Goal: Task Accomplishment & Management: Manage account settings

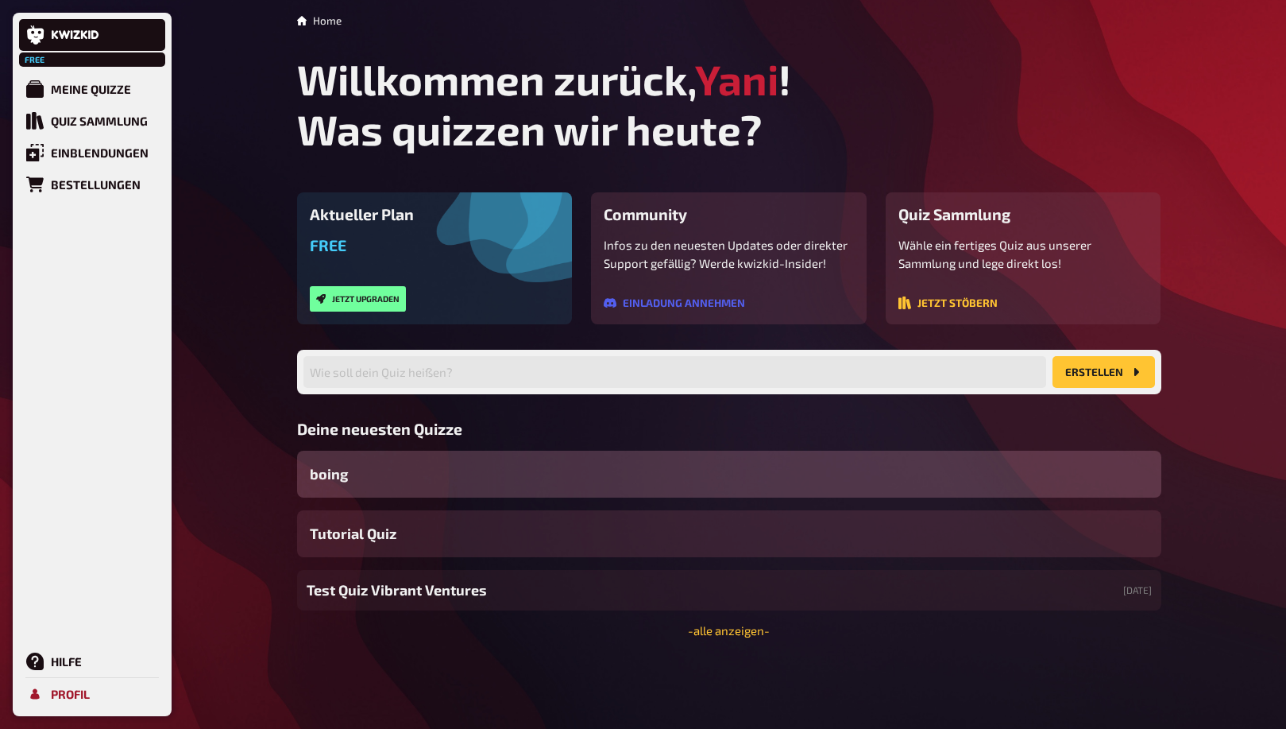
click at [76, 693] on div "Profil" at bounding box center [70, 693] width 39 height 14
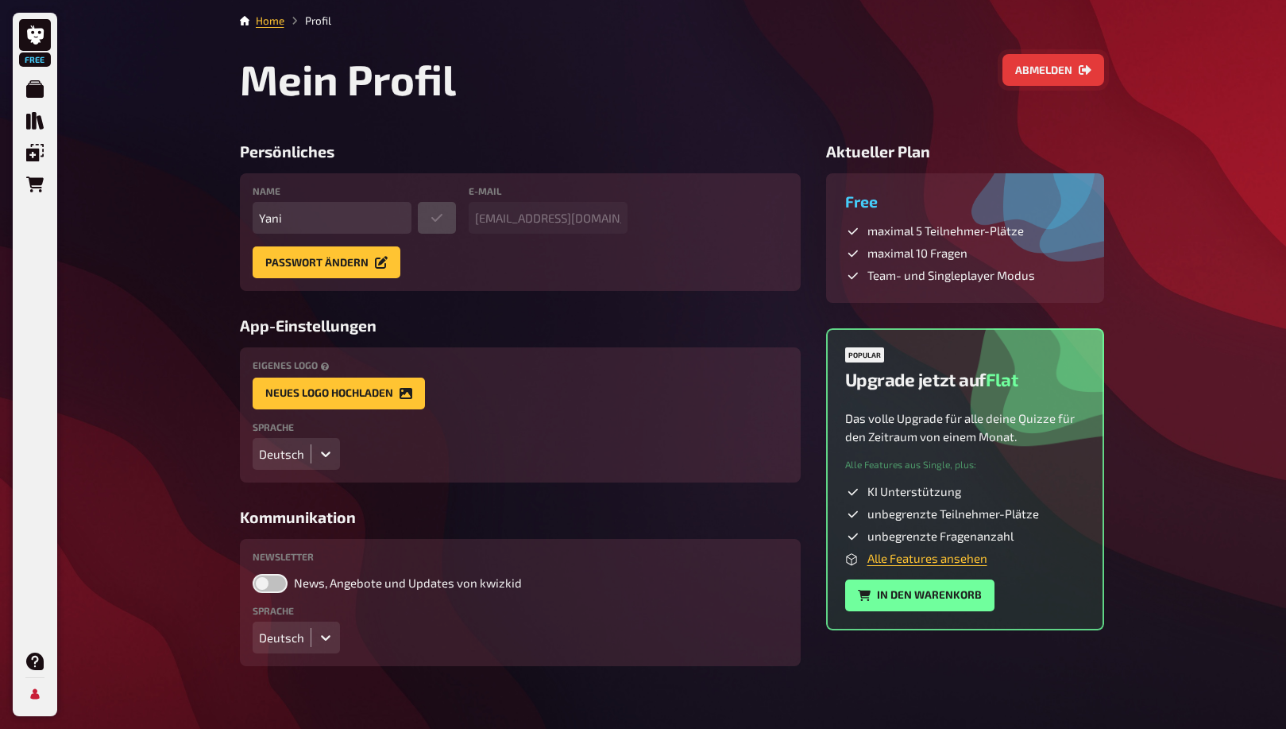
click at [1077, 70] on button "Abmelden" at bounding box center [1054, 70] width 102 height 32
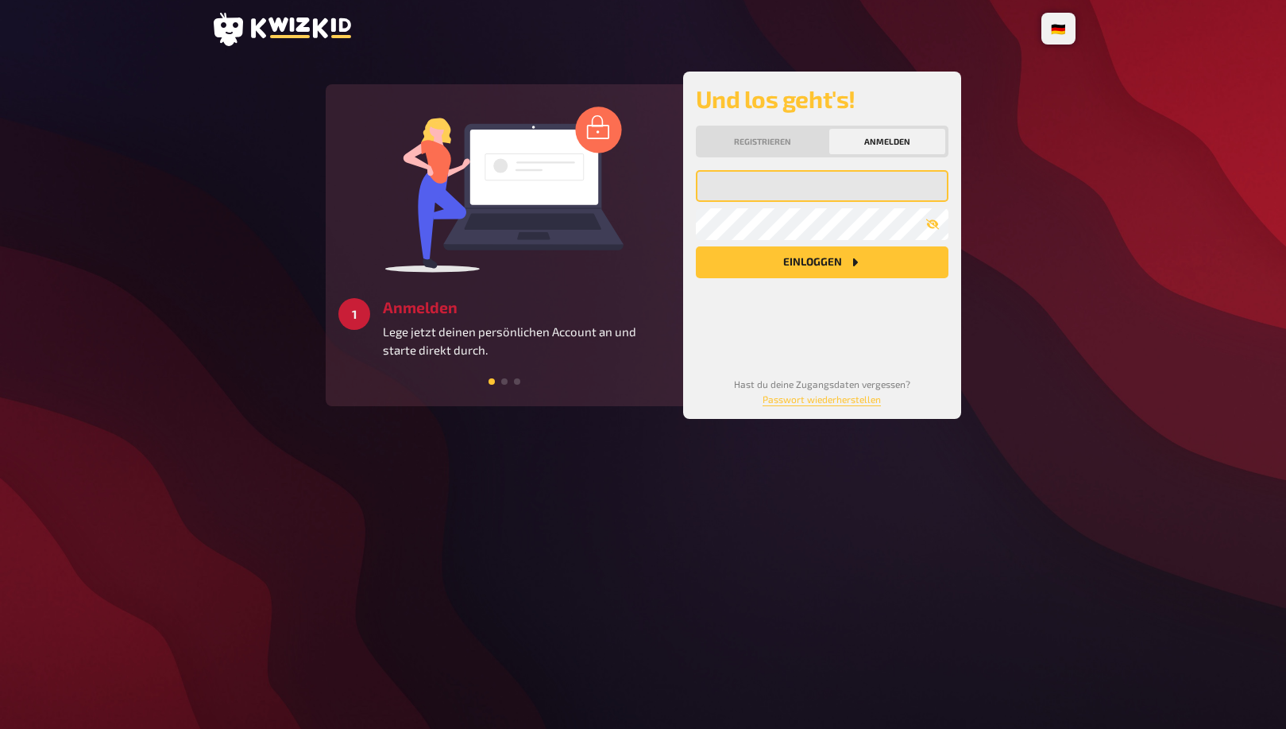
click at [863, 188] on input "email" at bounding box center [822, 186] width 253 height 32
click at [926, 192] on body "🇩🇪 Deutsch 🇬🇧 English 🇳🇱 Nederlands 3 Starten Schaffe ein besonderes Quizerlebn…" at bounding box center [643, 364] width 1286 height 729
click at [0, 728] on com-1password-button at bounding box center [0, 729] width 0 height 0
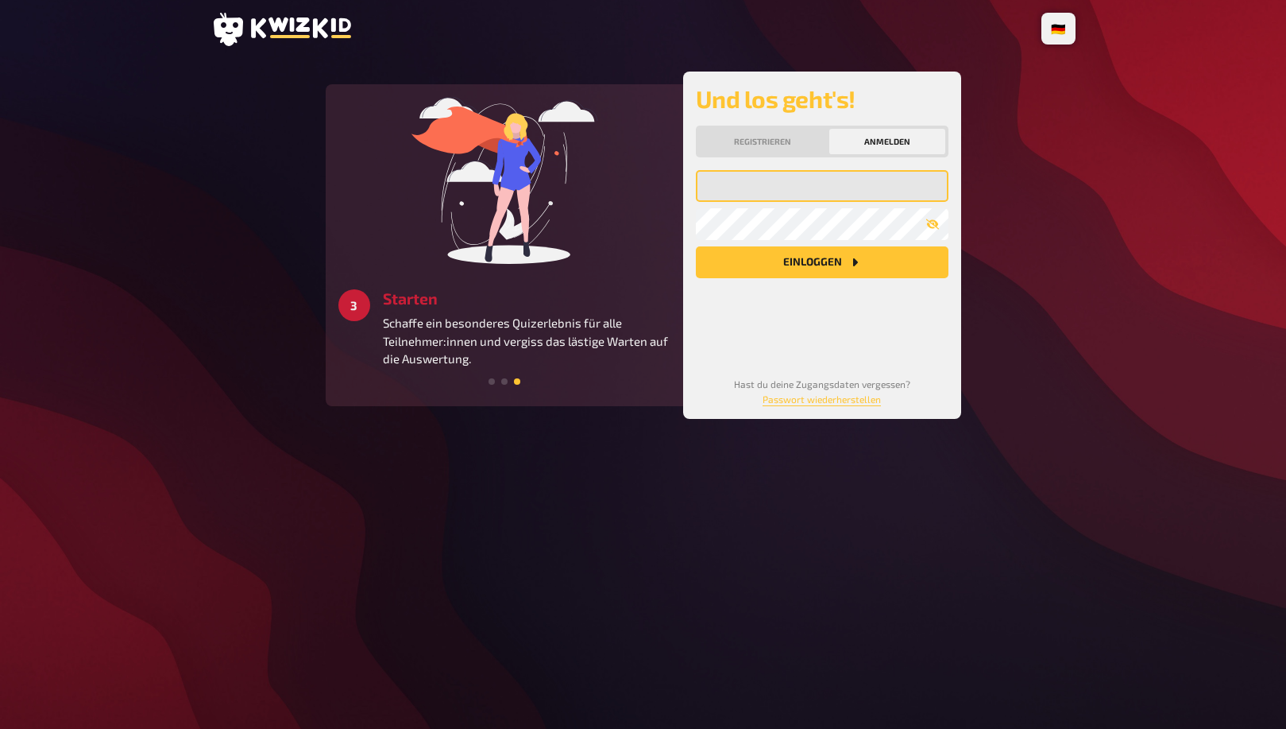
type input "templates@kwizkid.live"
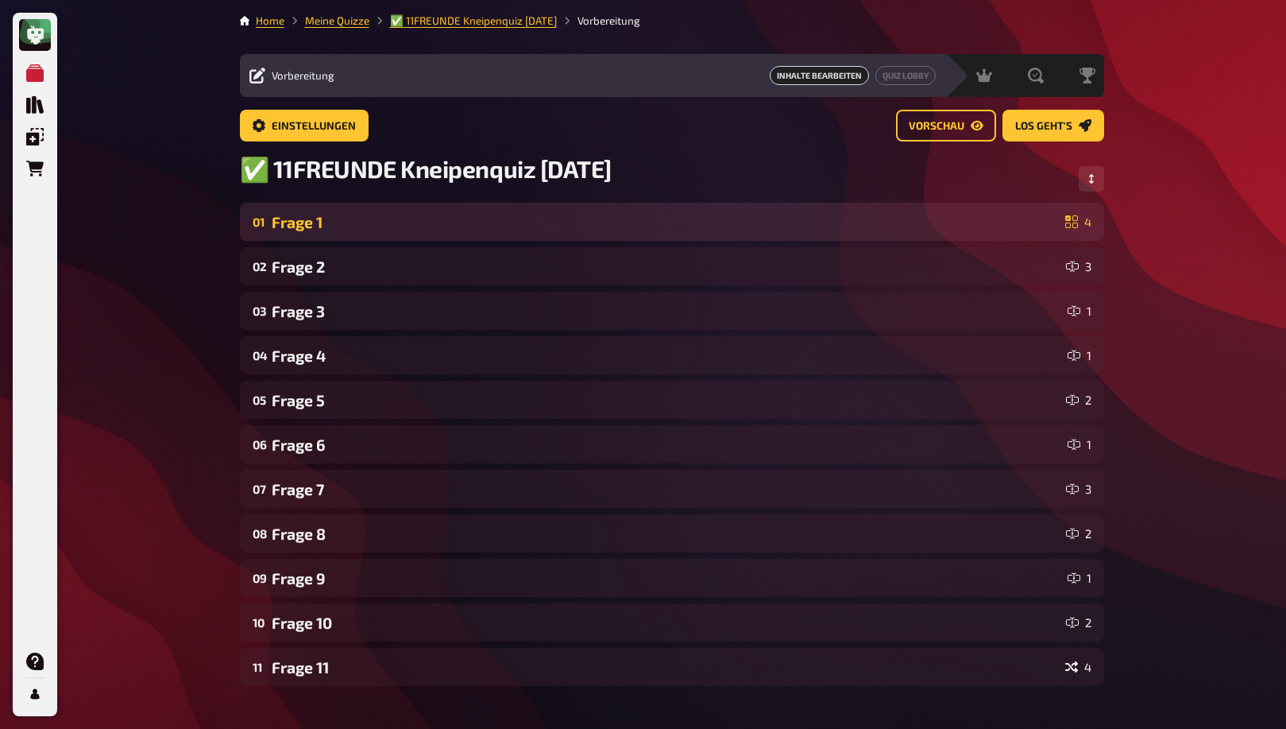
click at [563, 218] on div "Frage 1" at bounding box center [665, 222] width 787 height 18
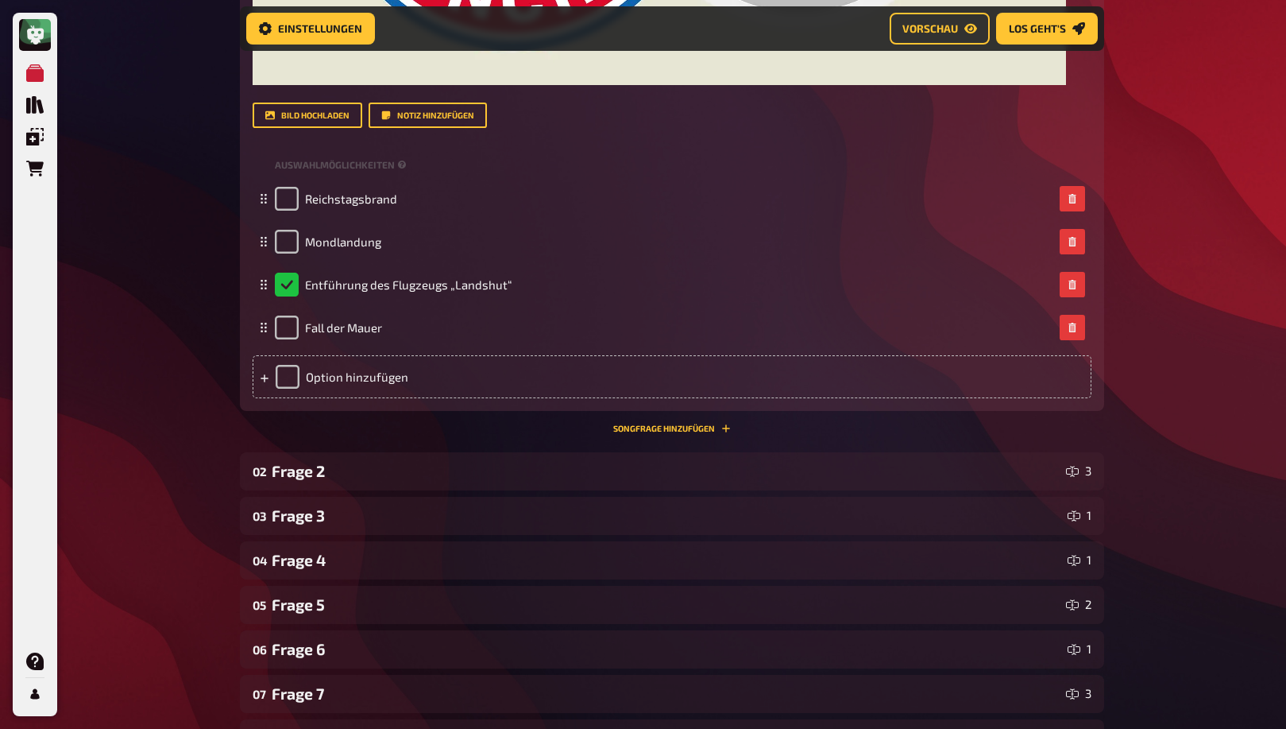
scroll to position [795, 0]
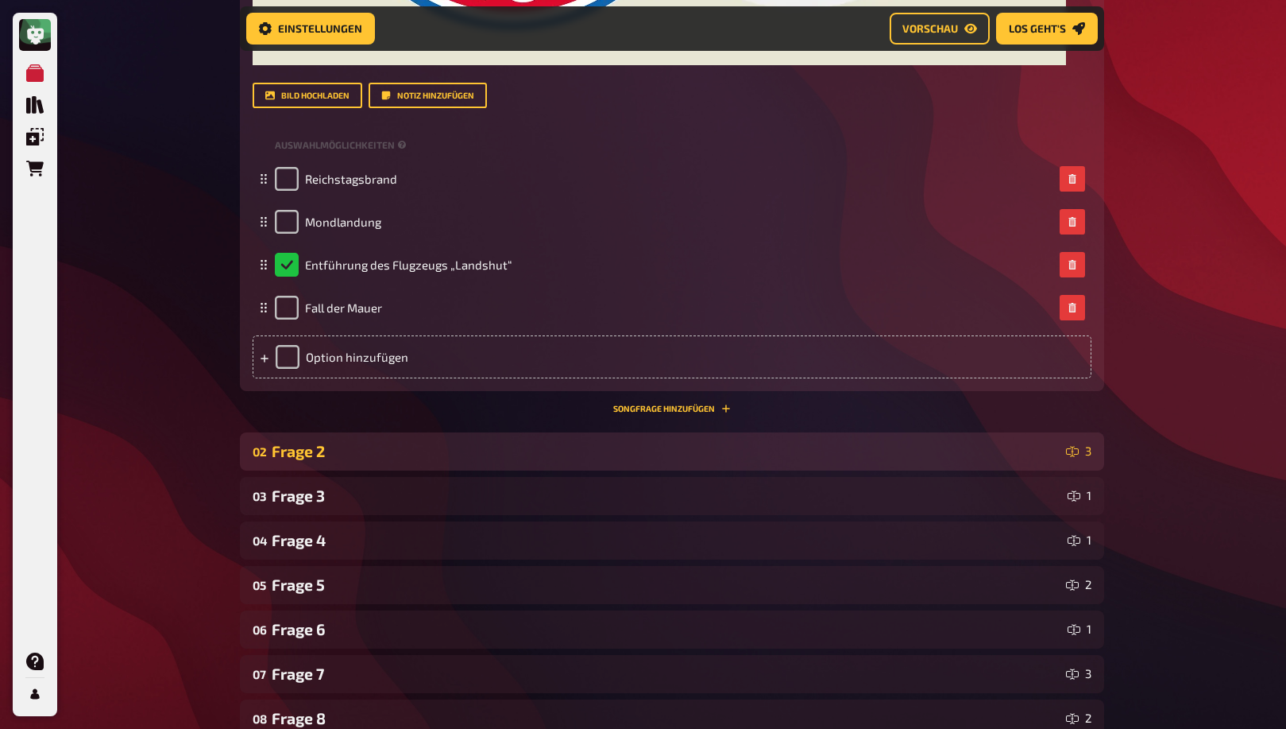
click at [493, 463] on div "02 Frage 2 3" at bounding box center [672, 451] width 864 height 38
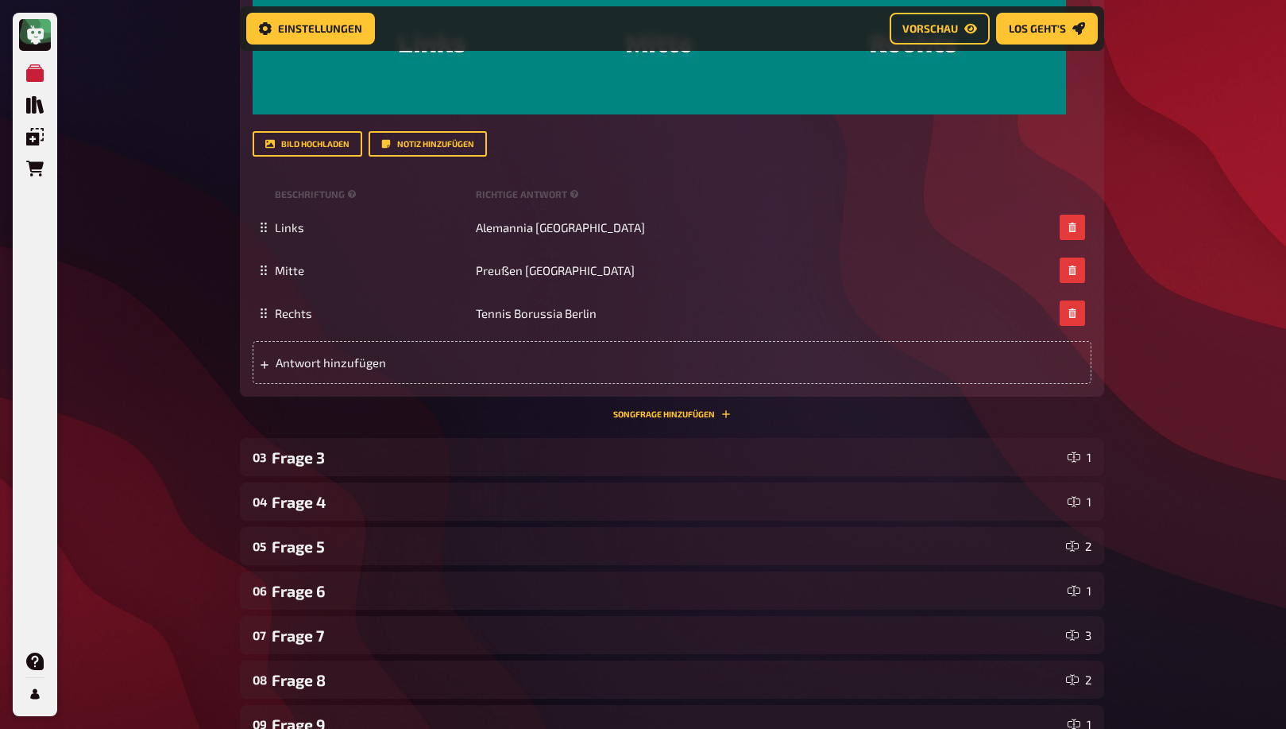
scroll to position [1743, 0]
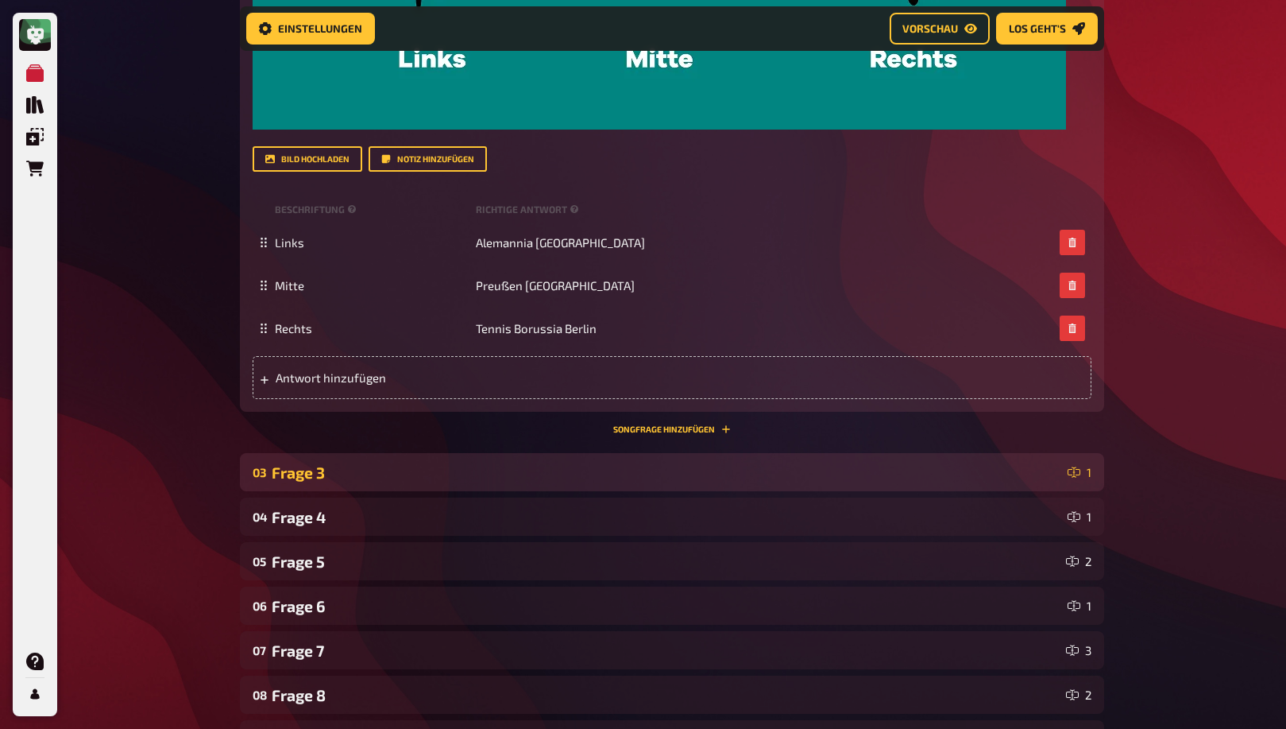
click at [491, 470] on div "Frage 3" at bounding box center [667, 472] width 790 height 18
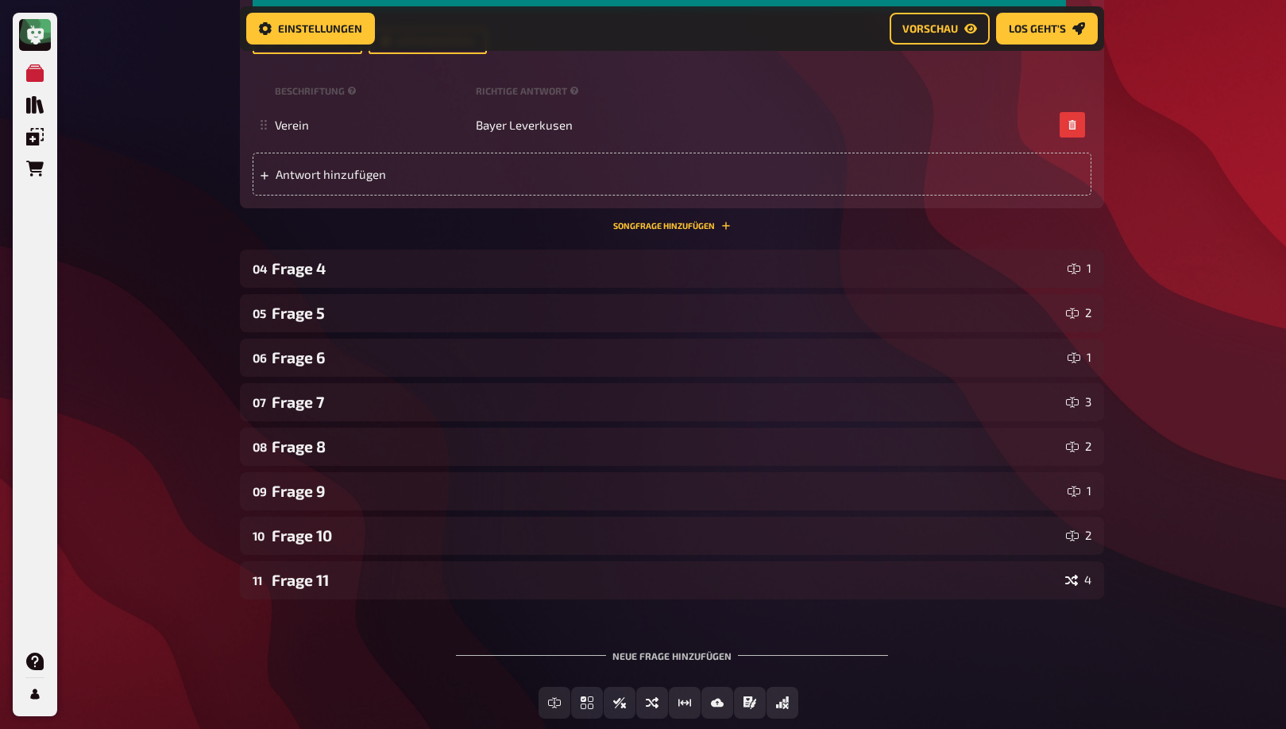
scroll to position [2924, 0]
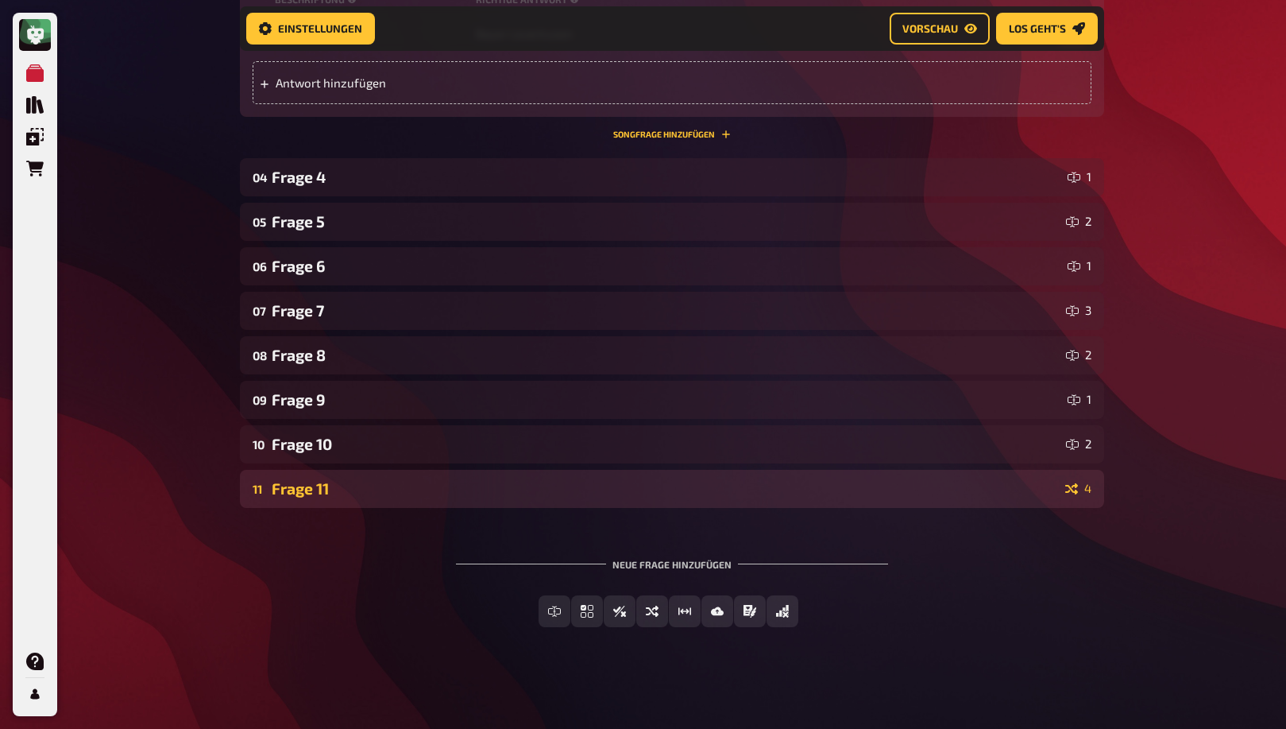
click at [435, 484] on div "Frage 11" at bounding box center [665, 488] width 787 height 18
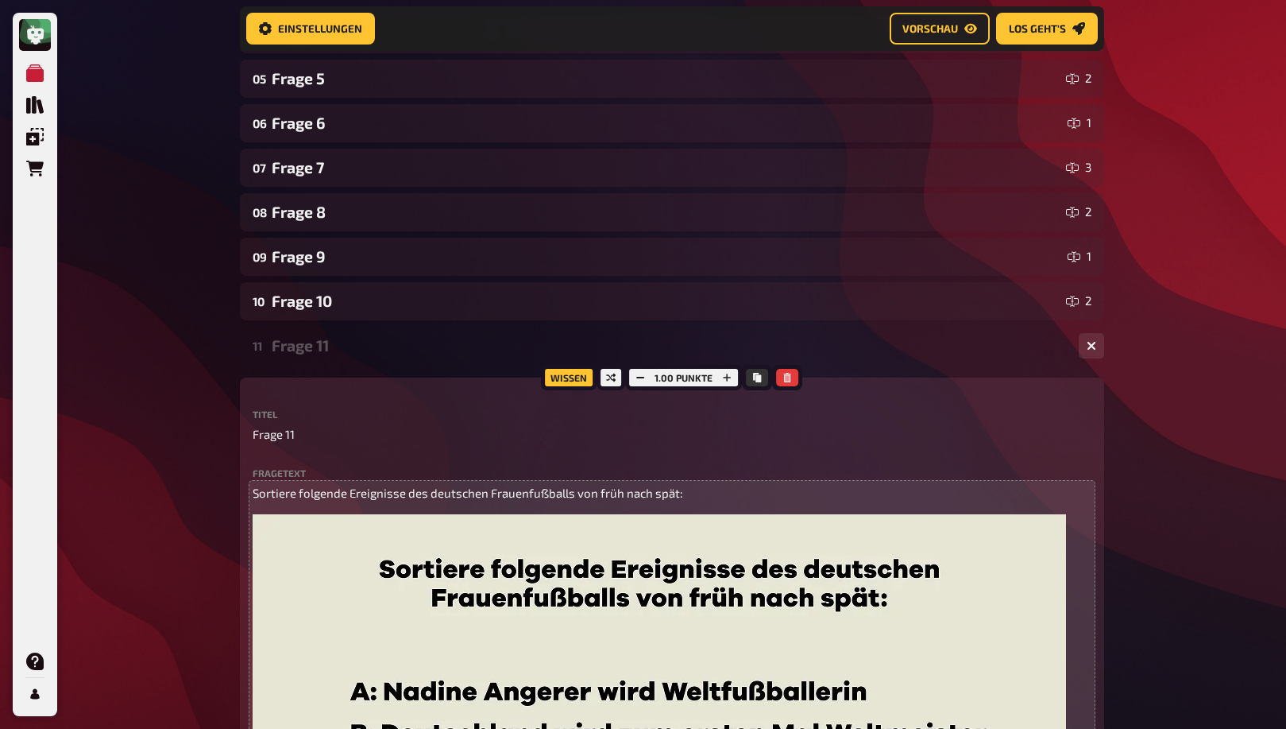
scroll to position [3046, 0]
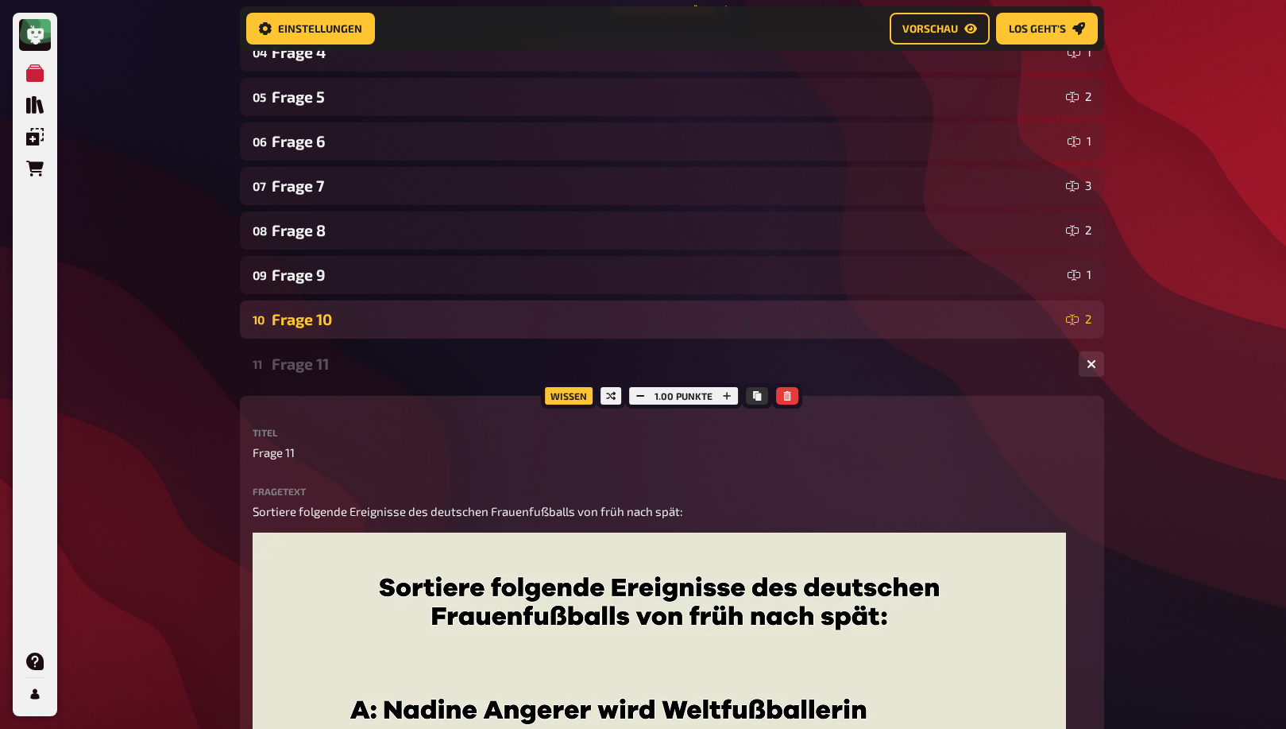
click at [449, 316] on div "Frage 10" at bounding box center [666, 319] width 788 height 18
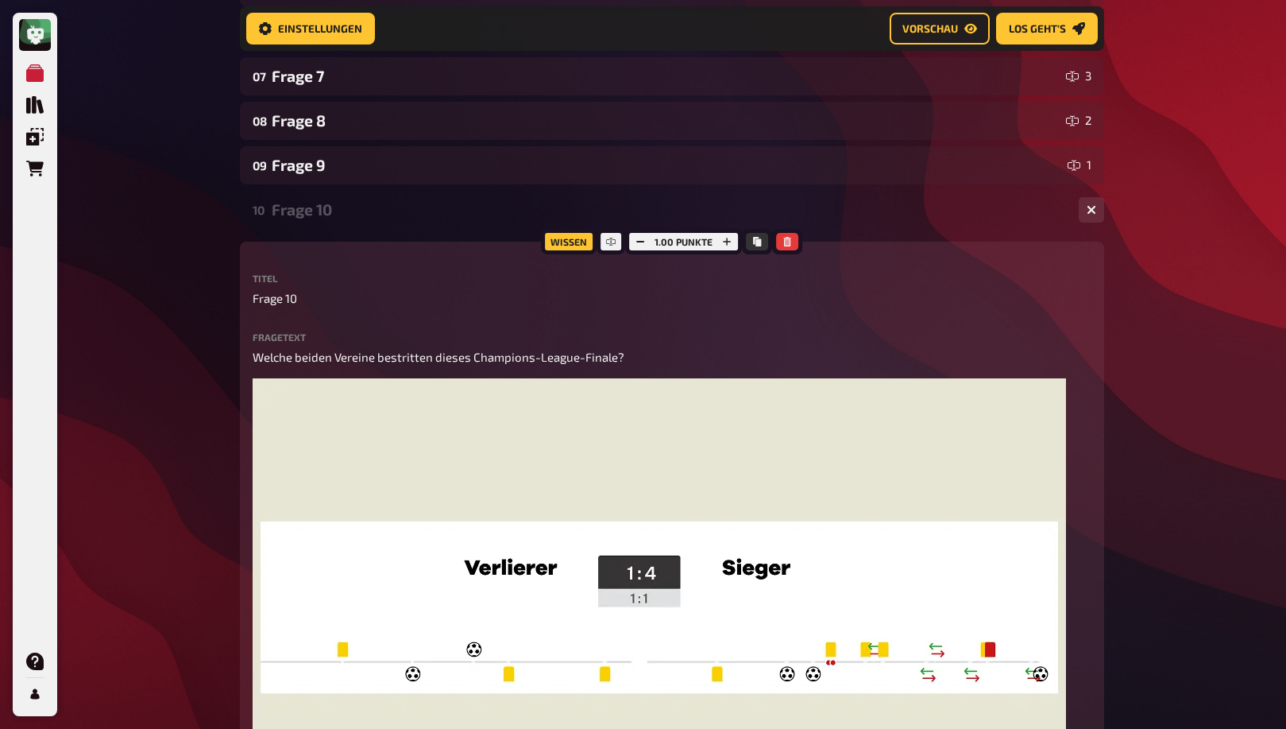
scroll to position [3130, 0]
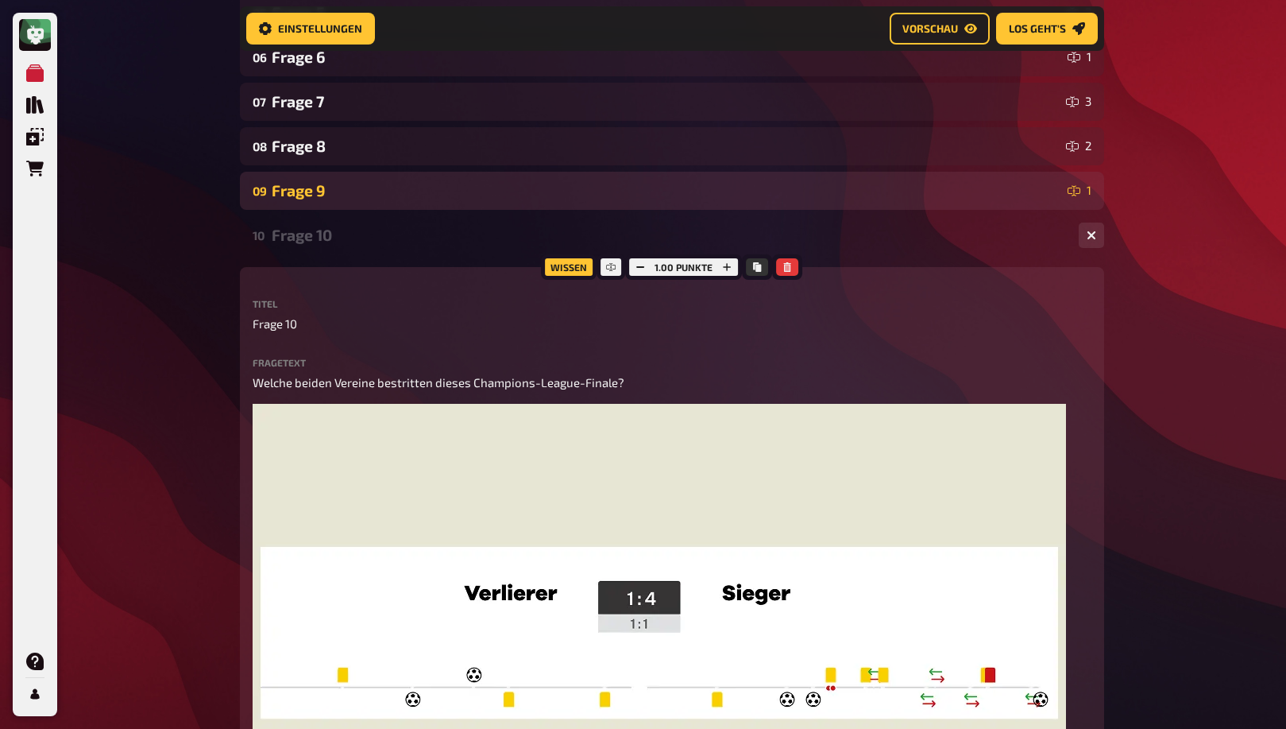
click at [450, 181] on div "09 Frage 9 1" at bounding box center [672, 191] width 864 height 38
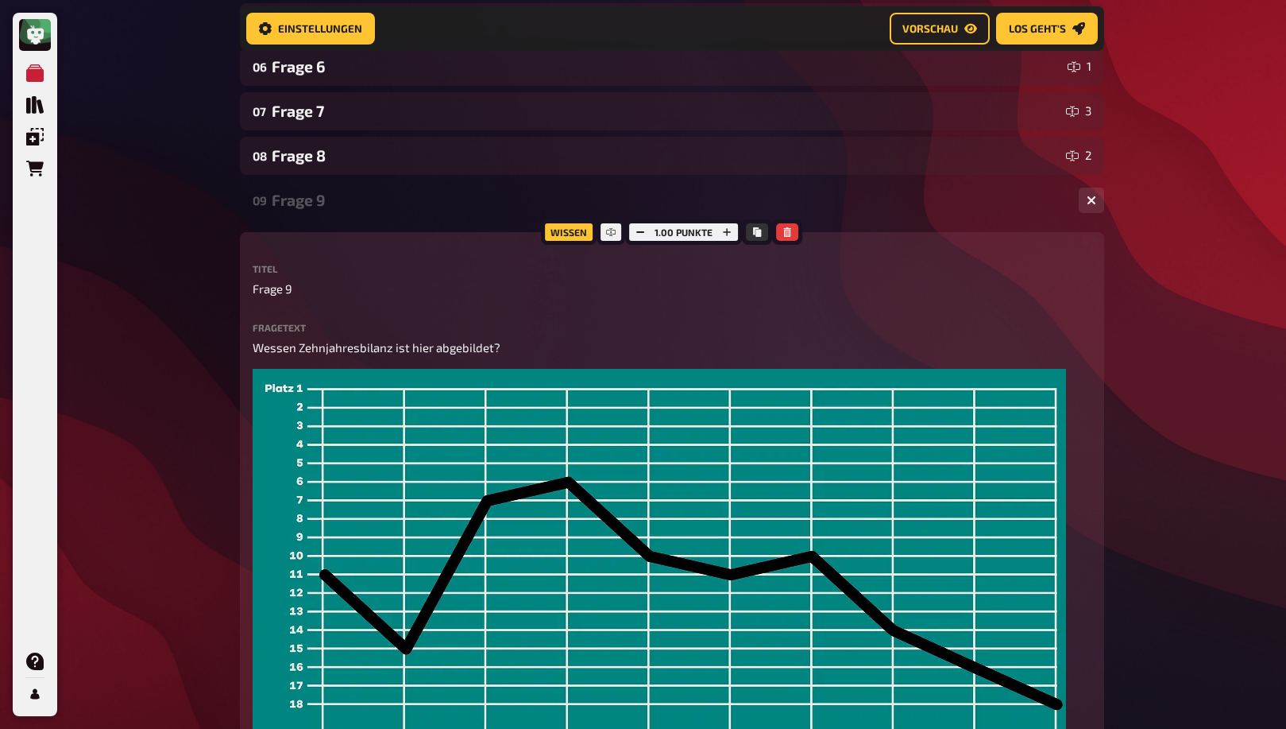
scroll to position [3120, 0]
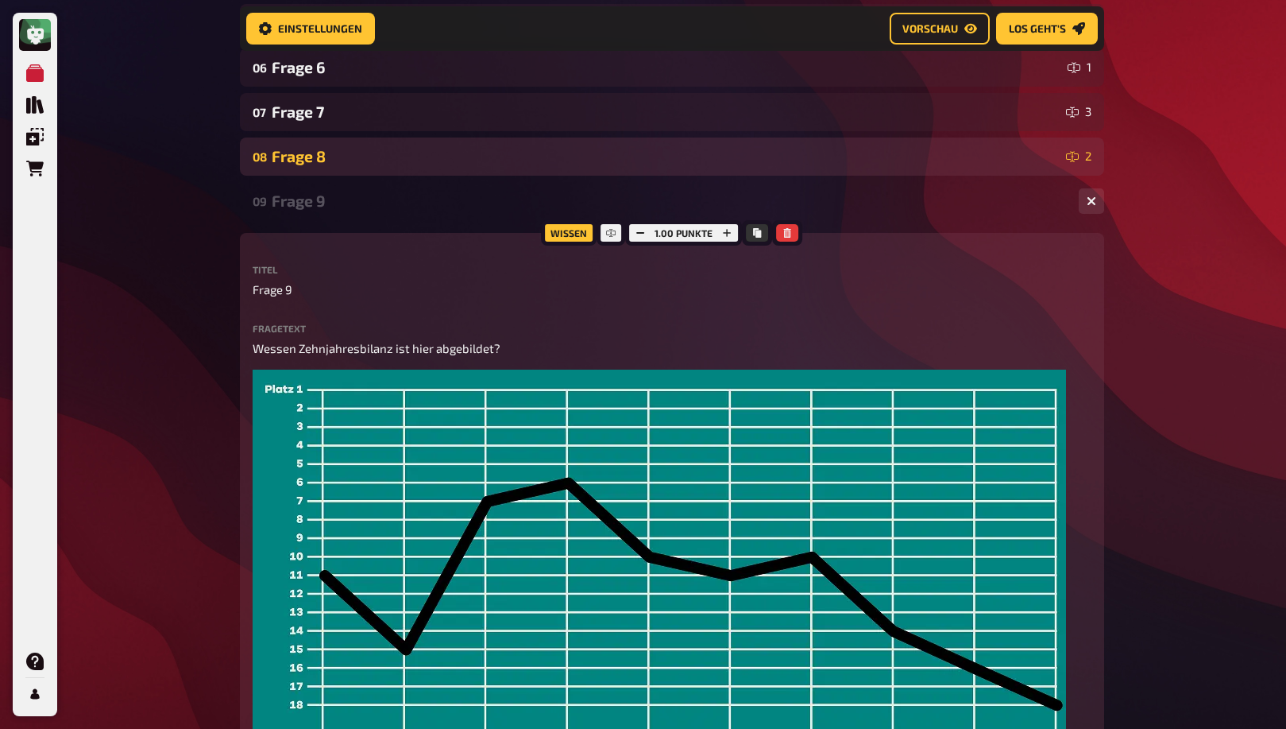
click at [439, 154] on div "Frage 8" at bounding box center [666, 156] width 788 height 18
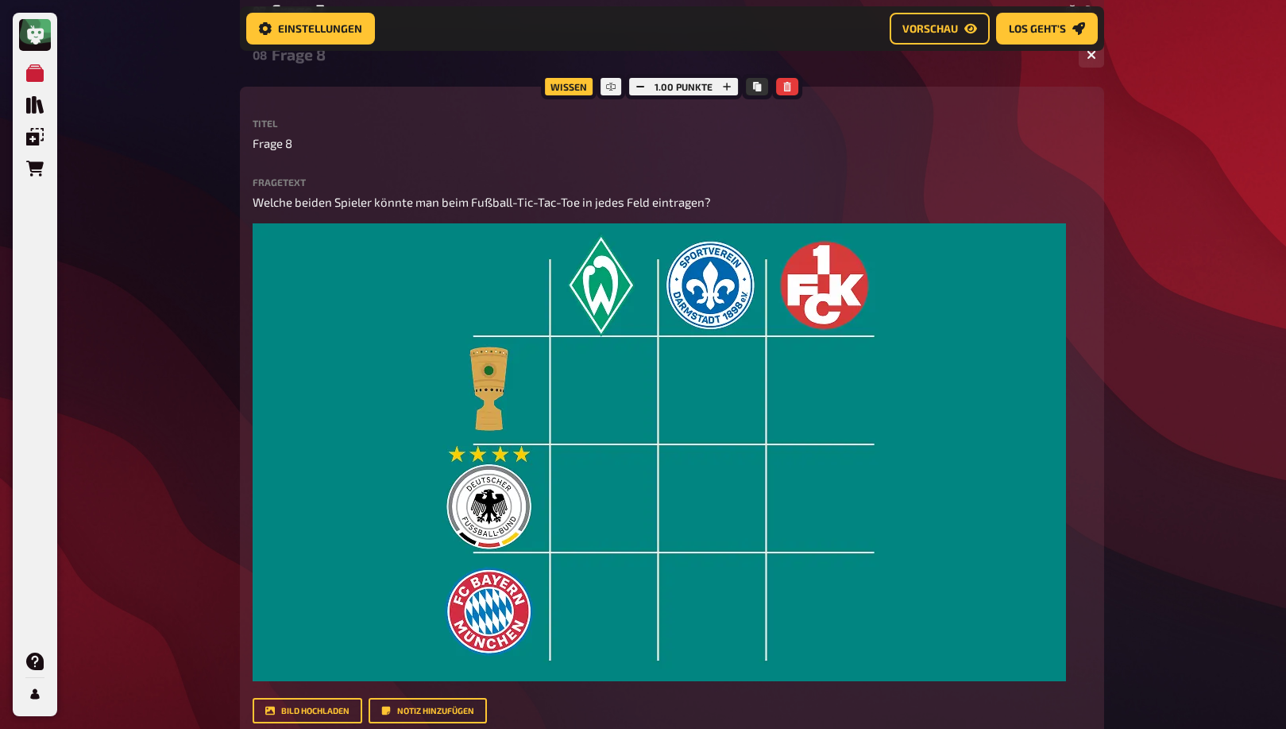
scroll to position [3100, 0]
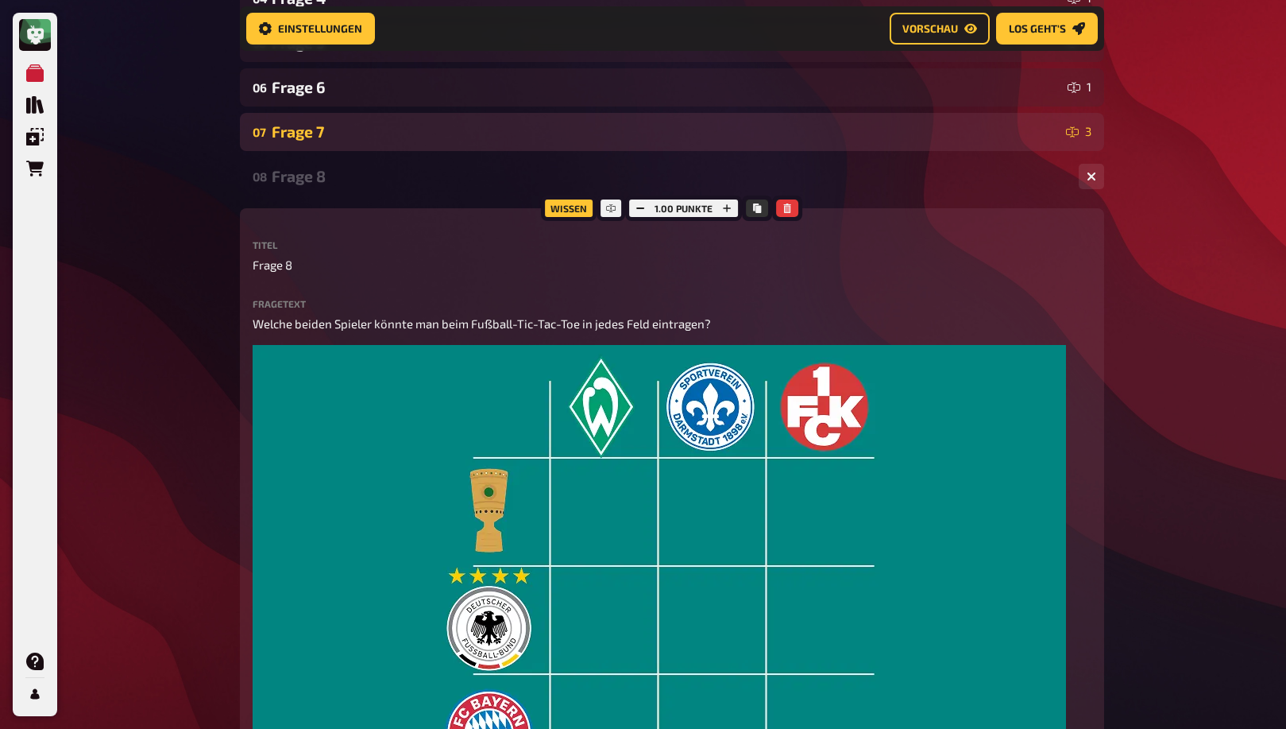
click at [431, 135] on div "Frage 7" at bounding box center [666, 131] width 788 height 18
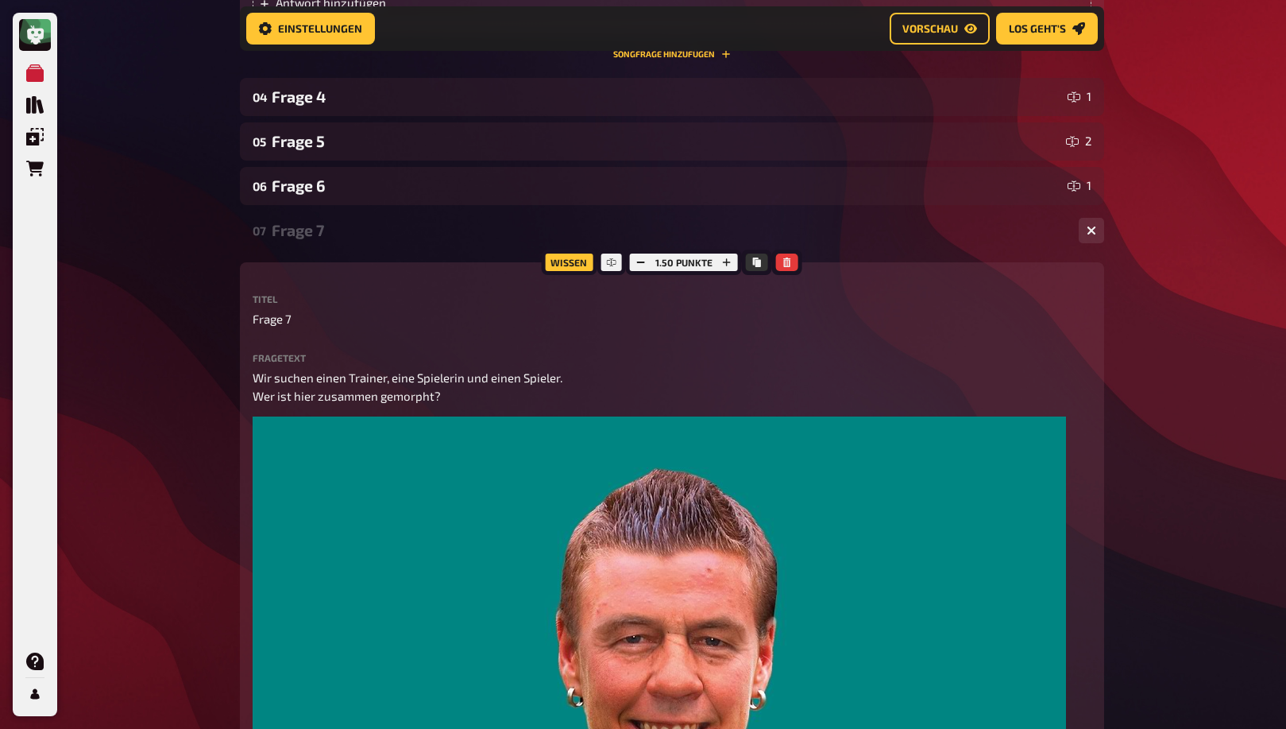
scroll to position [3003, 0]
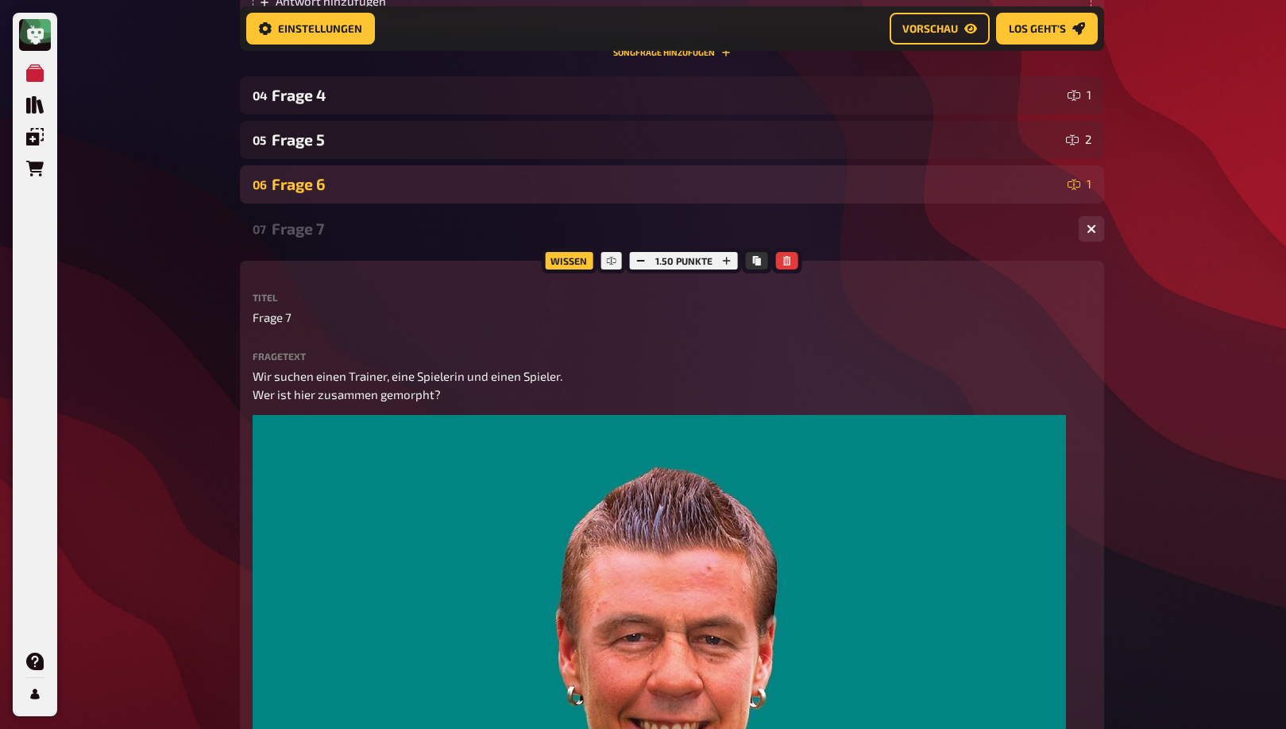
click at [412, 186] on div "Frage 6" at bounding box center [667, 184] width 790 height 18
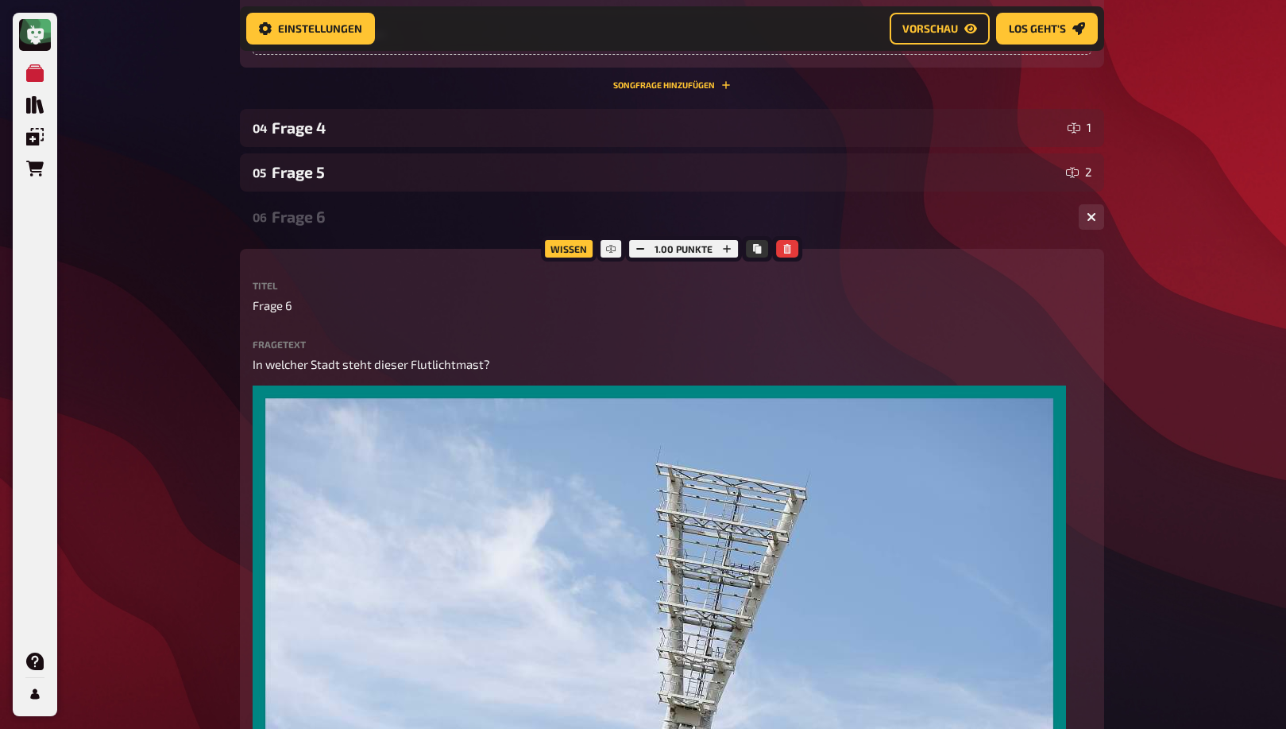
scroll to position [2964, 0]
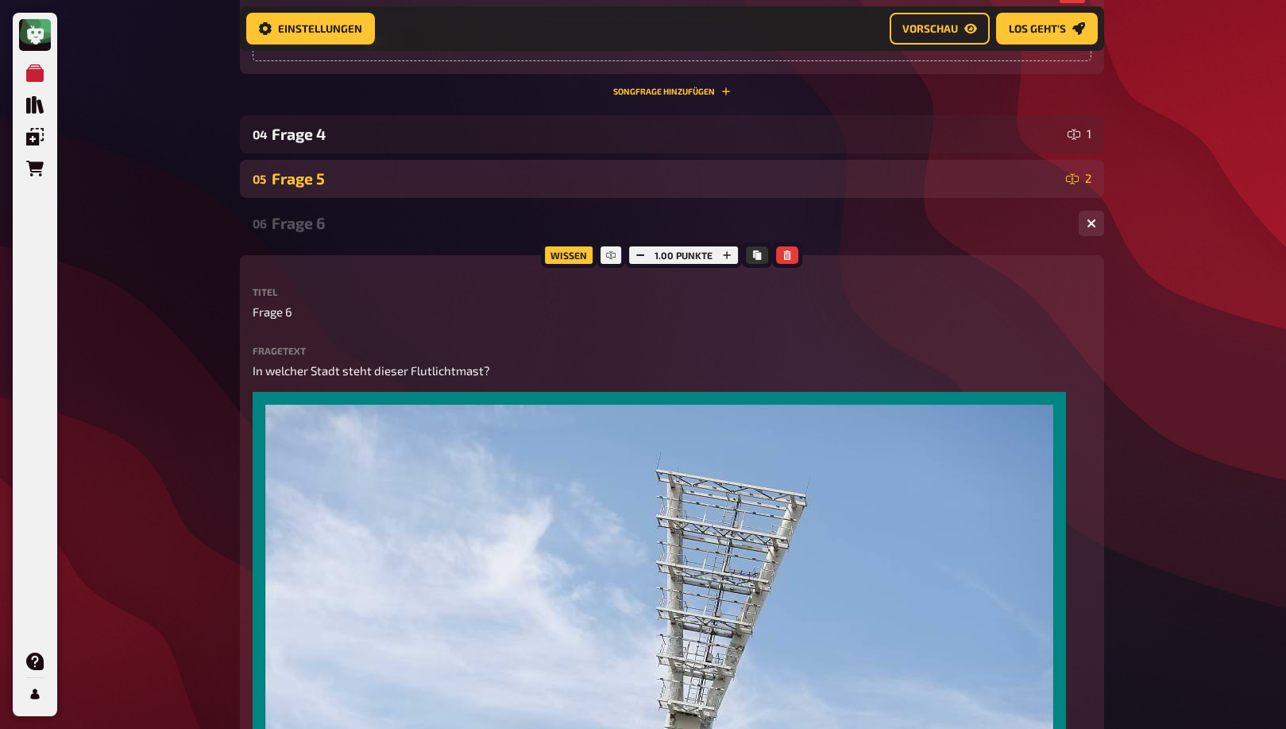
click at [412, 184] on div "Frage 5" at bounding box center [666, 178] width 788 height 18
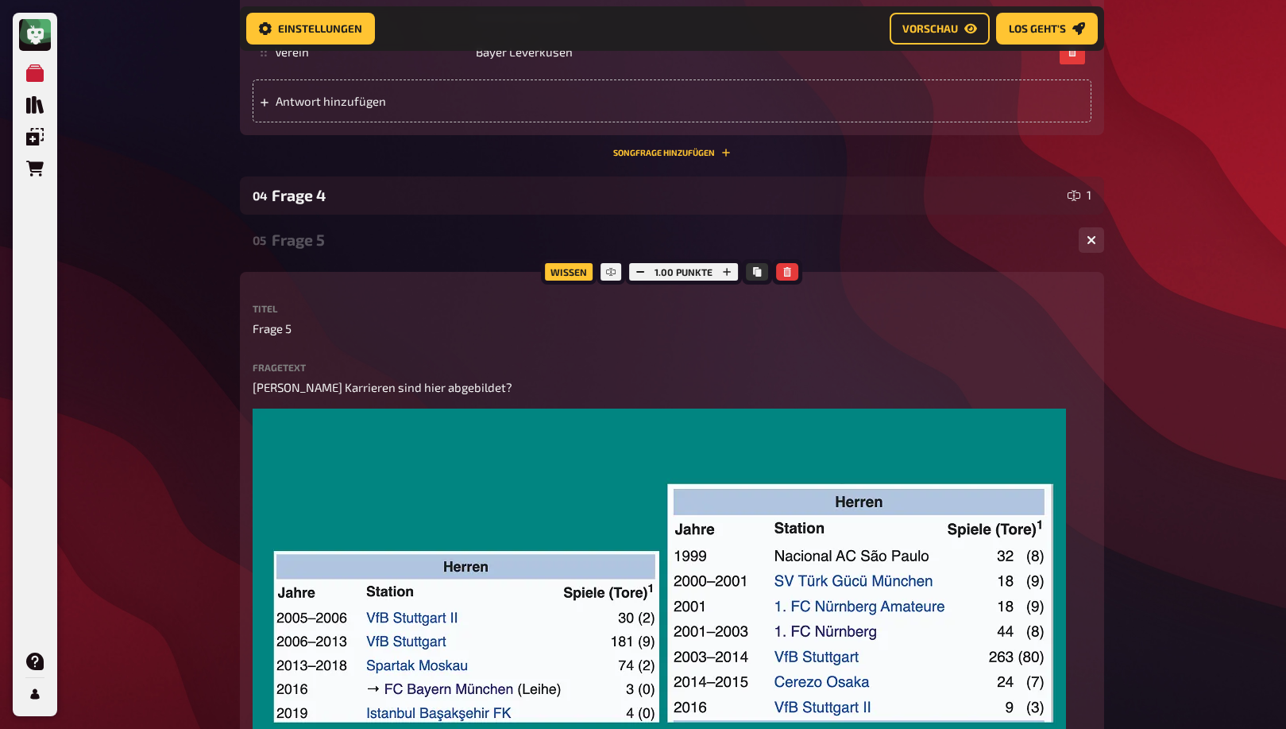
scroll to position [2902, 0]
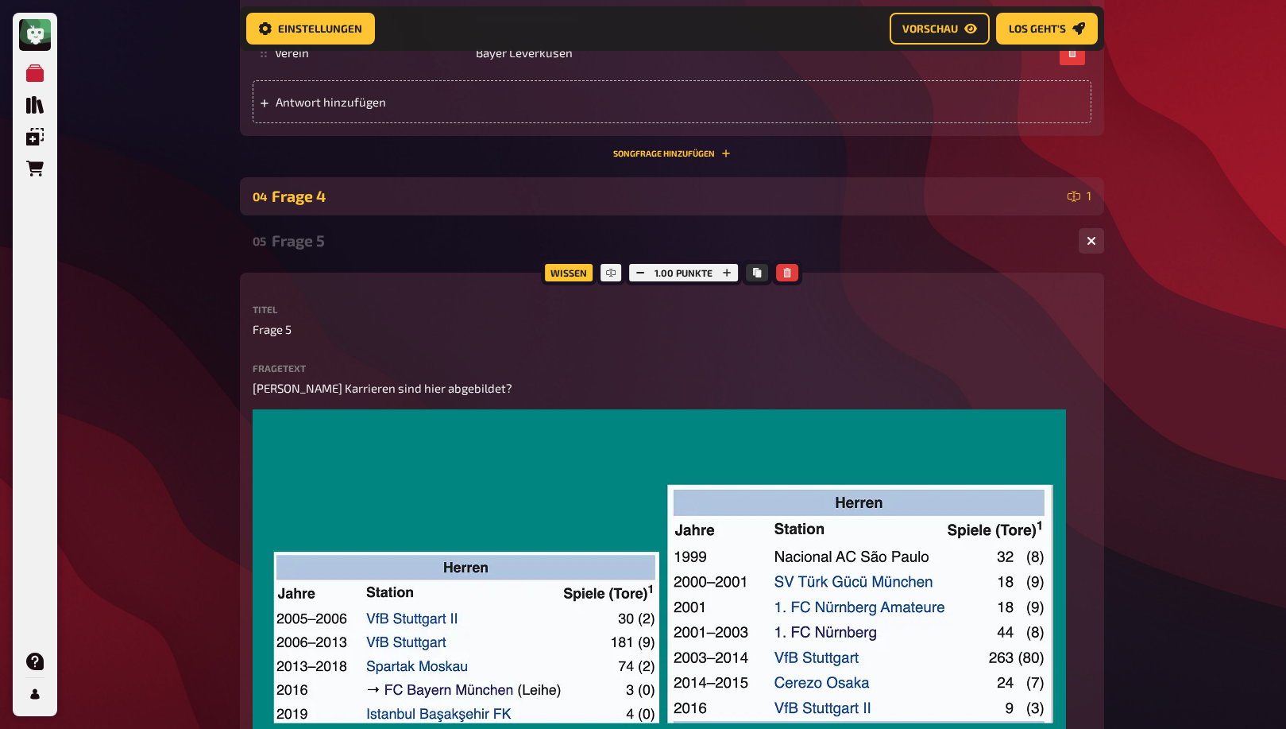
click at [409, 194] on div "Frage 4" at bounding box center [667, 196] width 790 height 18
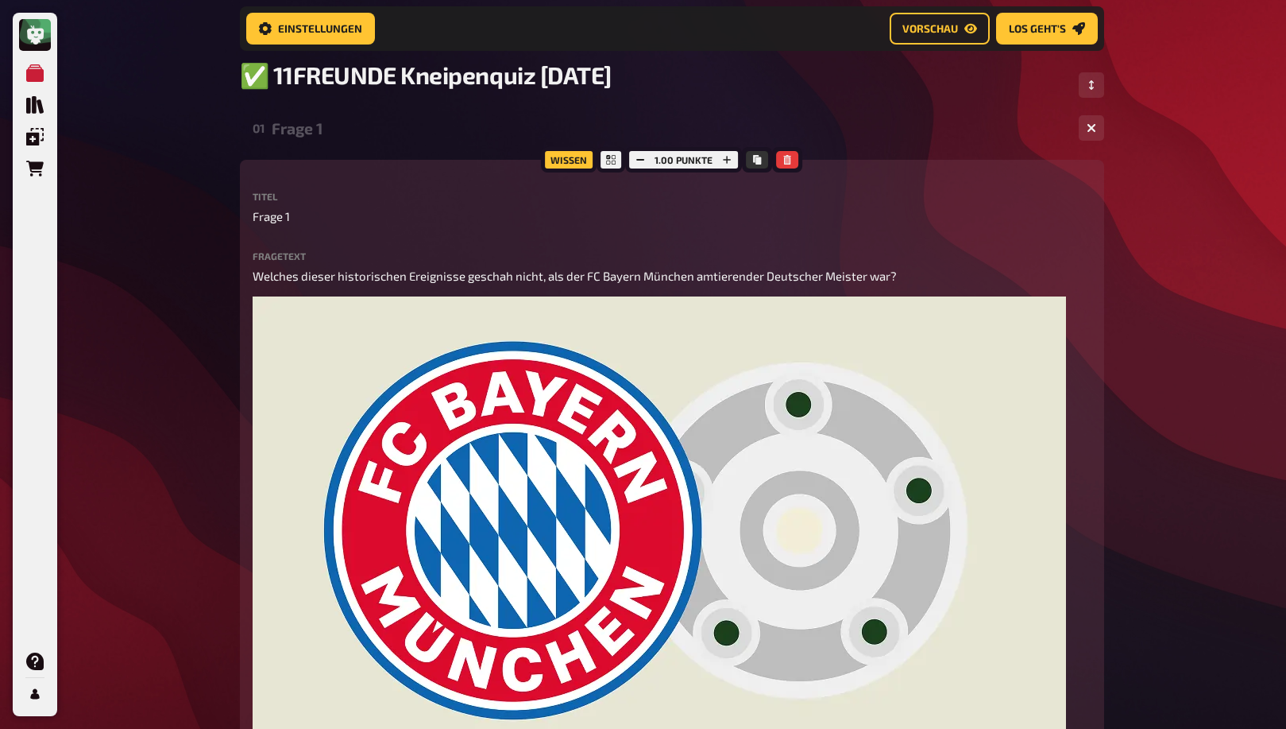
scroll to position [0, 0]
